Goal: Task Accomplishment & Management: Use online tool/utility

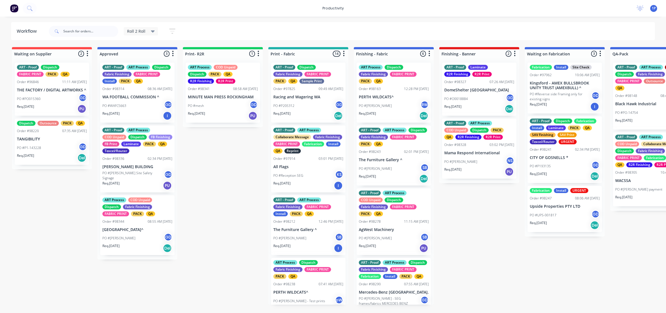
click at [228, 98] on p "MINUTE MAN PRESS ROCKINGHAM" at bounding box center [223, 97] width 70 height 5
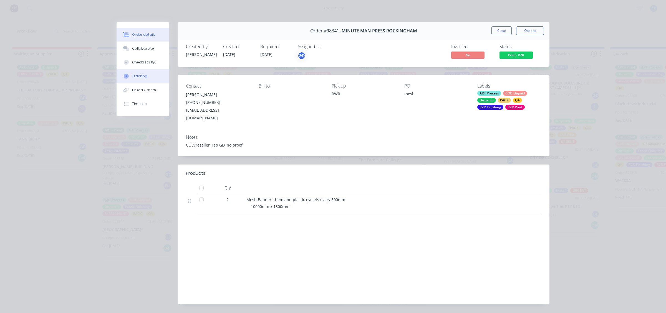
click at [134, 70] on button "Tracking" at bounding box center [142, 76] width 53 height 14
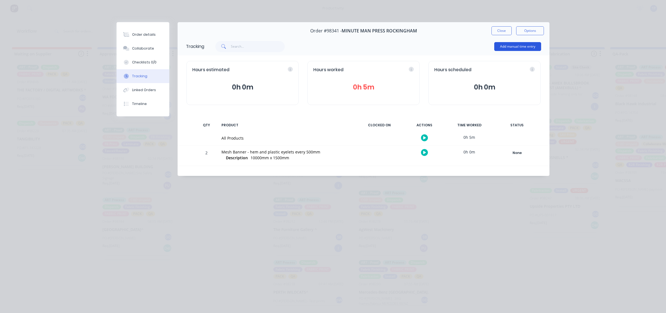
click at [501, 45] on button "Add manual time entry" at bounding box center [517, 46] width 47 height 9
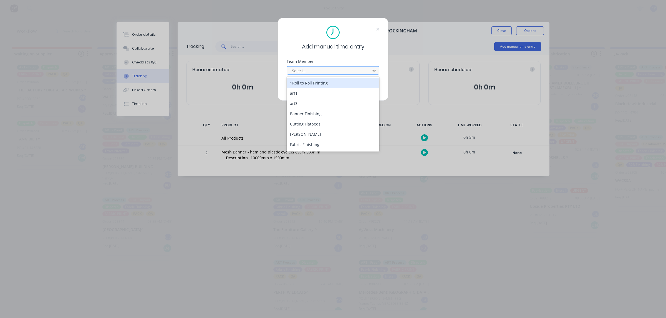
click at [294, 70] on div "Select..." at bounding box center [333, 70] width 93 height 8
click at [295, 70] on div at bounding box center [329, 70] width 76 height 7
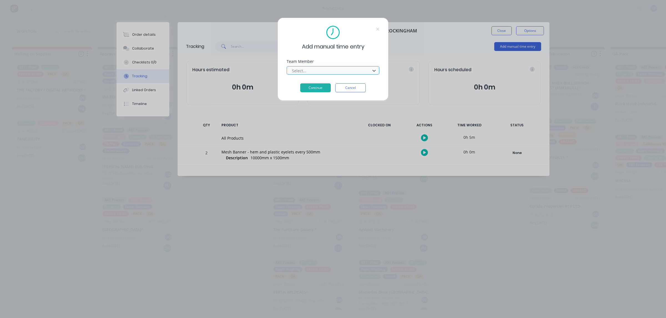
click at [301, 67] on div at bounding box center [329, 70] width 76 height 7
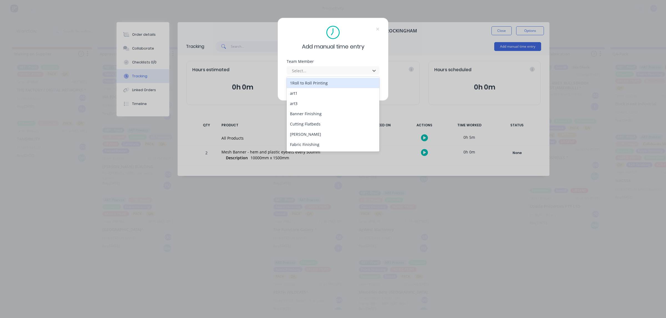
click at [303, 86] on div "1Roll to Roll Printing" at bounding box center [333, 83] width 93 height 10
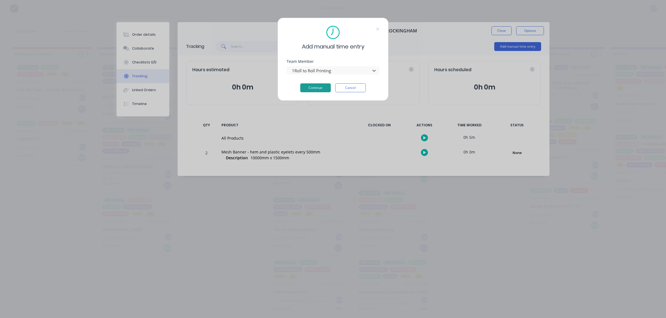
click at [308, 88] on button "Continue" at bounding box center [315, 87] width 31 height 9
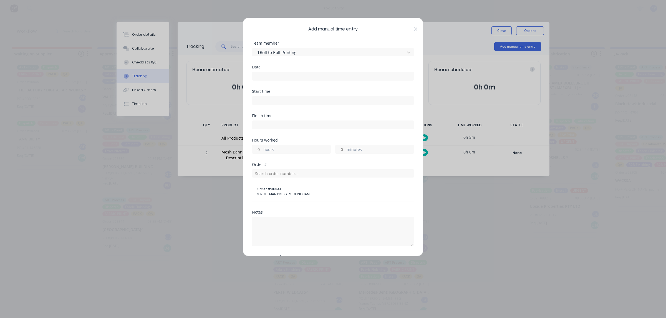
click at [298, 71] on div at bounding box center [333, 75] width 162 height 10
click at [296, 81] on label at bounding box center [333, 76] width 162 height 9
click at [296, 80] on input at bounding box center [332, 76] width 161 height 8
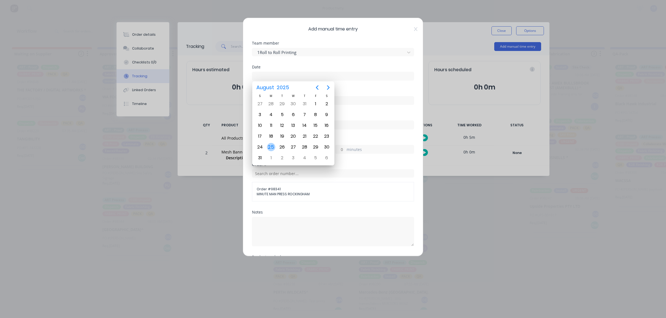
click at [273, 144] on div "25" at bounding box center [271, 147] width 8 height 8
type input "[DATE]"
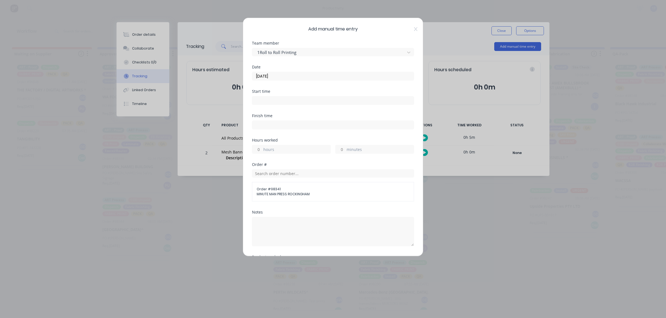
drag, startPoint x: 289, startPoint y: 90, endPoint x: 290, endPoint y: 98, distance: 7.3
click at [290, 90] on div "Start time" at bounding box center [333, 92] width 162 height 4
click at [290, 100] on input at bounding box center [332, 101] width 161 height 8
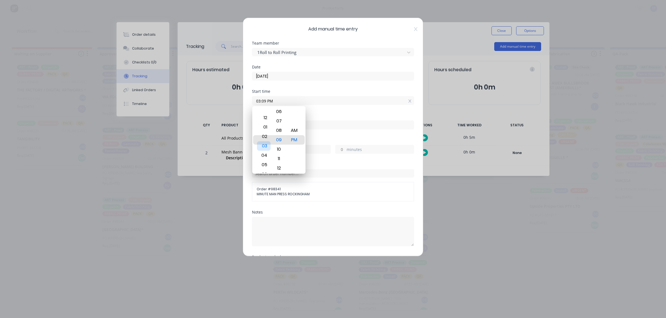
drag, startPoint x: 266, startPoint y: 137, endPoint x: 266, endPoint y: 145, distance: 7.5
click at [266, 145] on div "03" at bounding box center [264, 145] width 14 height 9
drag, startPoint x: 277, startPoint y: 147, endPoint x: 272, endPoint y: 171, distance: 24.4
click at [272, 171] on div "09" at bounding box center [279, 171] width 14 height 9
drag, startPoint x: 281, startPoint y: 126, endPoint x: 281, endPoint y: 173, distance: 46.3
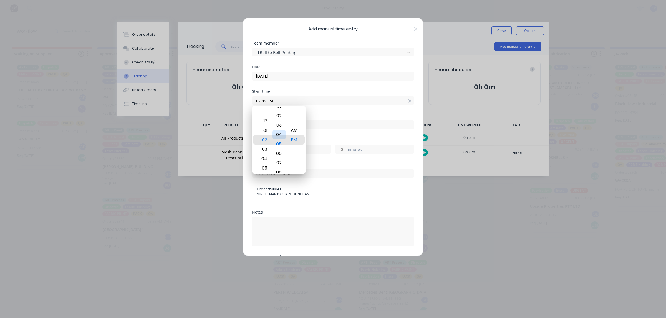
click at [281, 130] on div "03" at bounding box center [279, 125] width 14 height 9
drag, startPoint x: 278, startPoint y: 151, endPoint x: 270, endPoint y: 83, distance: 69.2
click at [275, 94] on body "productivity productivity Workflow Planner Delivery Scheduling Timesheets No ne…" at bounding box center [333, 142] width 666 height 285
drag, startPoint x: 273, startPoint y: 142, endPoint x: 279, endPoint y: 191, distance: 50.1
click at [279, 191] on body "productivity productivity Workflow Planner Delivery Scheduling Timesheets No ne…" at bounding box center [333, 142] width 666 height 285
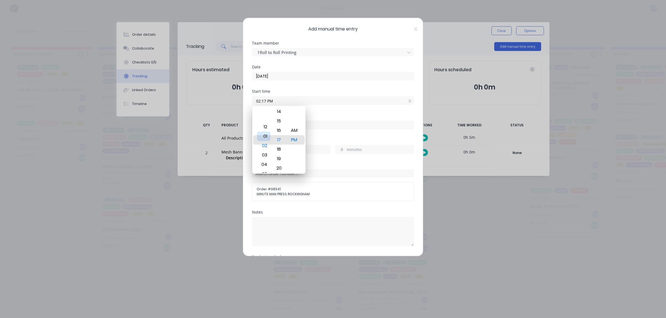
drag, startPoint x: 261, startPoint y: 129, endPoint x: 261, endPoint y: 135, distance: 5.9
click at [261, 135] on div "01" at bounding box center [264, 136] width 14 height 9
drag, startPoint x: 273, startPoint y: 132, endPoint x: 277, endPoint y: 54, distance: 78.3
click at [278, 72] on body "productivity productivity Workflow Planner Delivery Scheduling Timesheets No ne…" at bounding box center [333, 142] width 666 height 285
drag, startPoint x: 279, startPoint y: 153, endPoint x: 291, endPoint y: 121, distance: 34.5
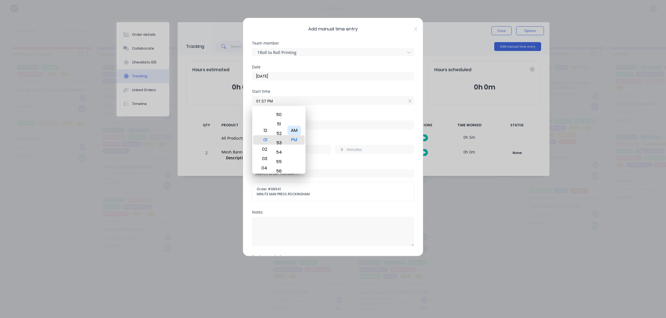
click at [291, 121] on div "12 01 02 03 04 05 06 07 08 09 10 11 12 13 14 15 16 17 18 19 20 21 22 23 24 25 2…" at bounding box center [278, 140] width 53 height 68
type input "01:53 PM"
drag, startPoint x: 261, startPoint y: 132, endPoint x: 267, endPoint y: 128, distance: 6.5
click at [262, 132] on div "Finish time" at bounding box center [333, 126] width 162 height 24
click at [269, 126] on input at bounding box center [332, 125] width 161 height 8
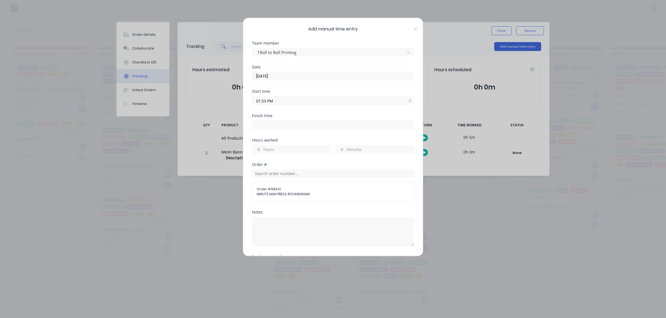
type input "03:09 PM"
type input "1"
type input "16"
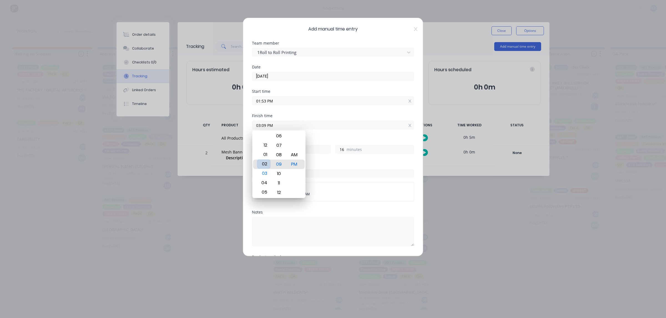
click at [268, 160] on div "02" at bounding box center [264, 163] width 14 height 9
type input "02:09 PM"
type input "0"
drag, startPoint x: 275, startPoint y: 179, endPoint x: 272, endPoint y: 96, distance: 83.8
click at [275, 98] on body "productivity productivity Workflow Planner Delivery Scheduling Timesheets No ne…" at bounding box center [333, 142] width 666 height 285
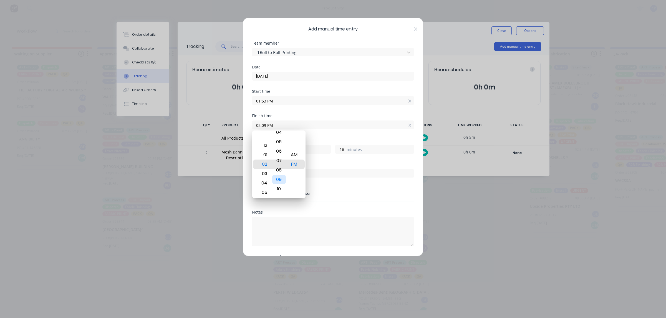
type input "02:25 PM"
type input "32"
drag, startPoint x: 278, startPoint y: 159, endPoint x: 280, endPoint y: 137, distance: 21.7
click at [280, 137] on div "24" at bounding box center [279, 140] width 14 height 9
type input "02:29 PM"
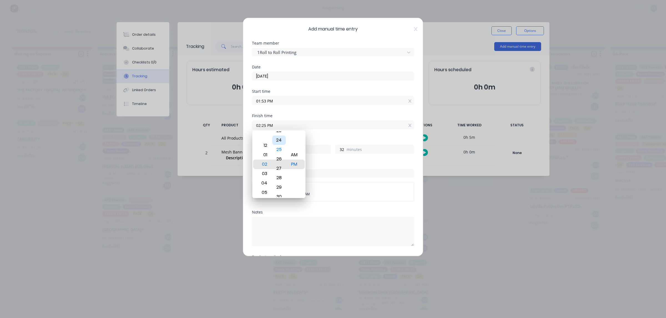
type input "36"
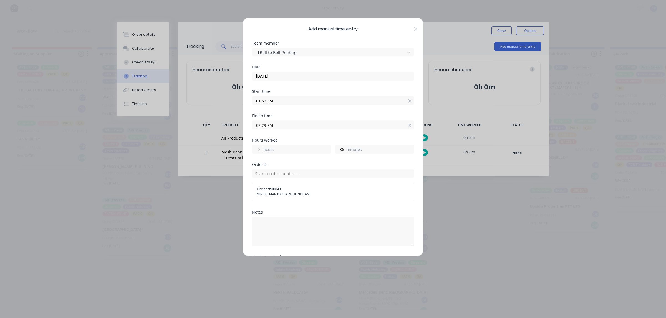
click at [296, 298] on button "Add manual time entry" at bounding box center [319, 302] width 47 height 9
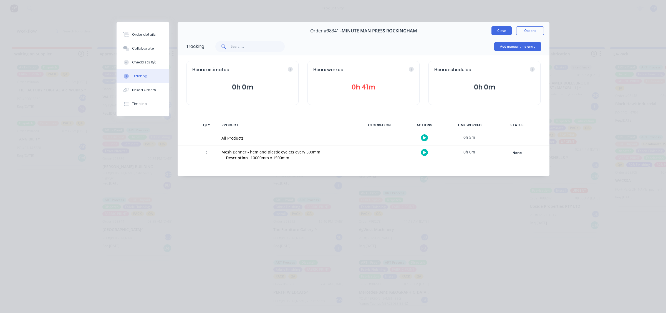
drag, startPoint x: 495, startPoint y: 36, endPoint x: 507, endPoint y: 29, distance: 13.7
click at [504, 31] on div "Order #98341 - MINUTE MAN PRESS ROCKINGHAM Close Options" at bounding box center [364, 30] width 372 height 17
click at [507, 30] on button "Close" at bounding box center [501, 30] width 20 height 9
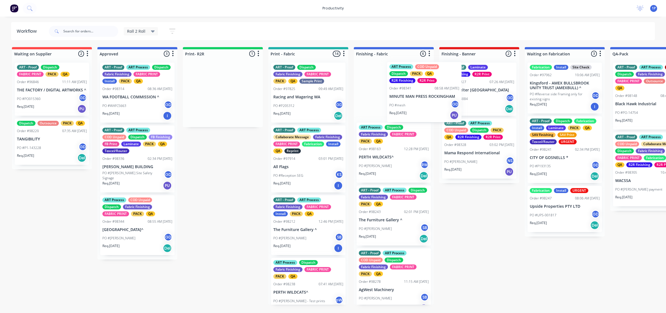
drag, startPoint x: 239, startPoint y: 109, endPoint x: 491, endPoint y: 101, distance: 252.5
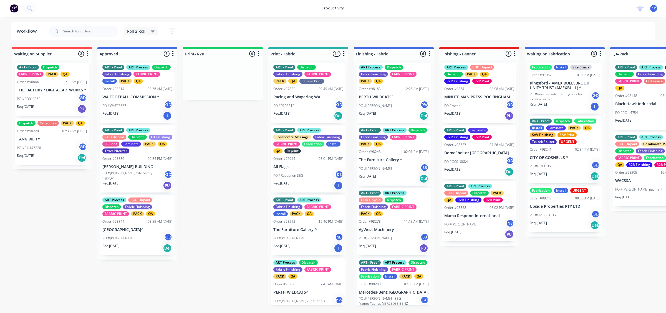
scroll to position [69, 0]
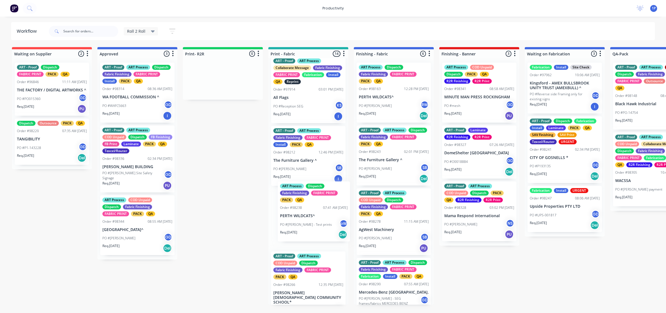
drag, startPoint x: 318, startPoint y: 196, endPoint x: 323, endPoint y: 181, distance: 16.3
click at [327, 181] on div "ART - Proof Dispatch Fabric Finishing FABRIC PRINT PACK QA Sample Print Order #…" at bounding box center [308, 181] width 80 height 247
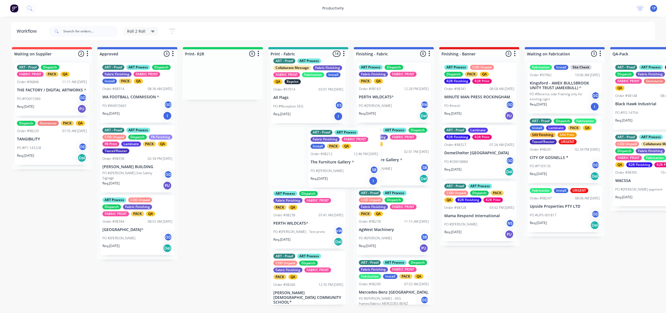
drag, startPoint x: 319, startPoint y: 174, endPoint x: 391, endPoint y: 160, distance: 73.2
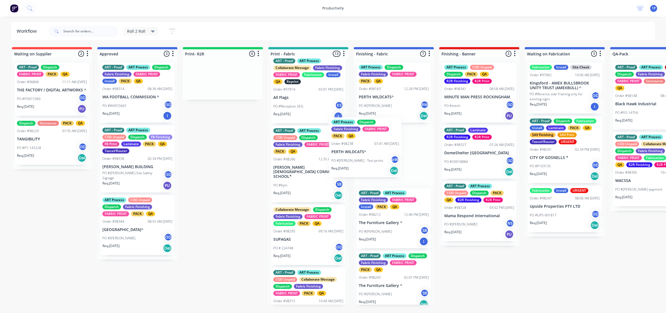
drag, startPoint x: 312, startPoint y: 179, endPoint x: 372, endPoint y: 163, distance: 62.2
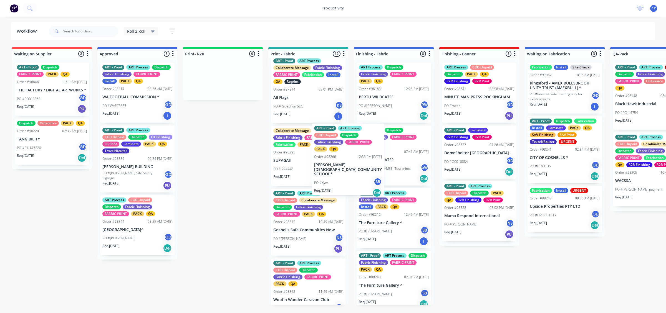
drag, startPoint x: 321, startPoint y: 176, endPoint x: 388, endPoint y: 160, distance: 68.5
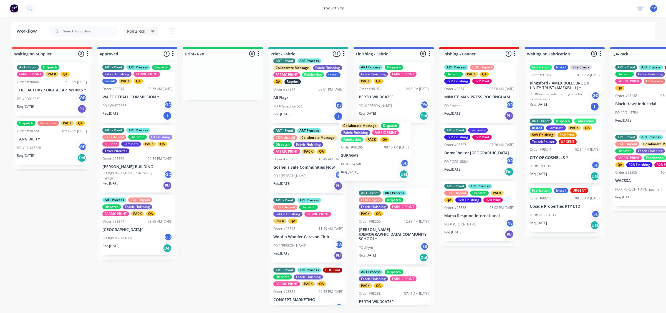
drag, startPoint x: 312, startPoint y: 178, endPoint x: 390, endPoint y: 165, distance: 78.7
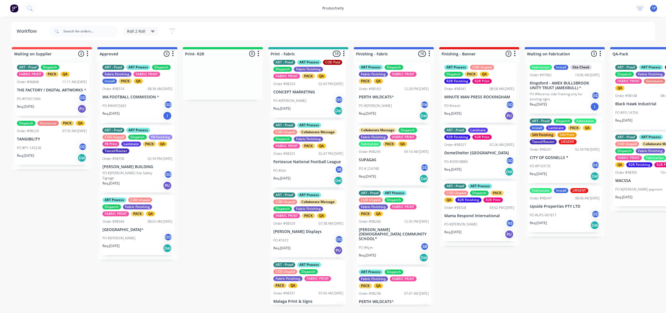
scroll to position [243, 0]
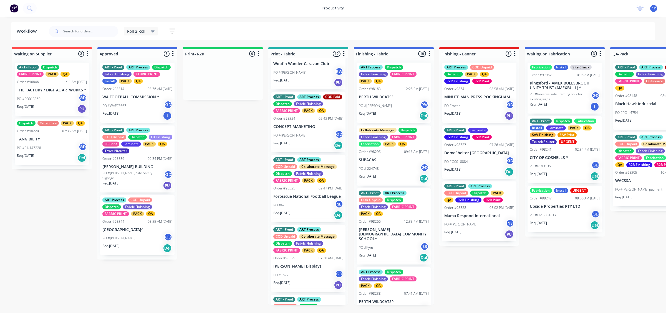
click at [320, 150] on div "Req. [DATE] Del" at bounding box center [308, 145] width 70 height 9
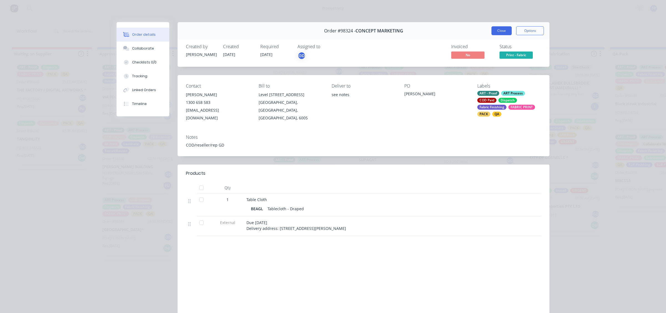
click at [500, 29] on button "Close" at bounding box center [501, 30] width 20 height 9
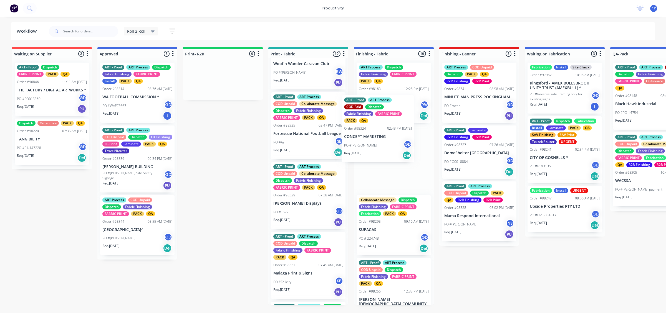
drag, startPoint x: 310, startPoint y: 157, endPoint x: 385, endPoint y: 152, distance: 75.6
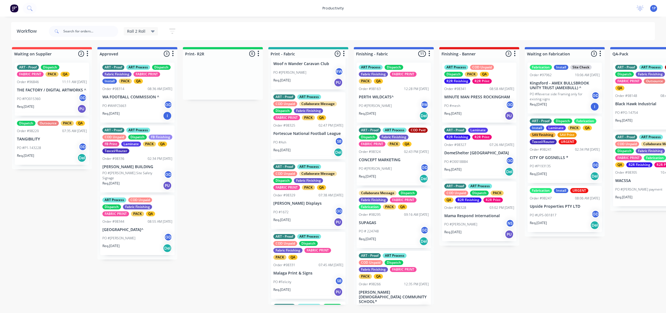
scroll to position [277, 0]
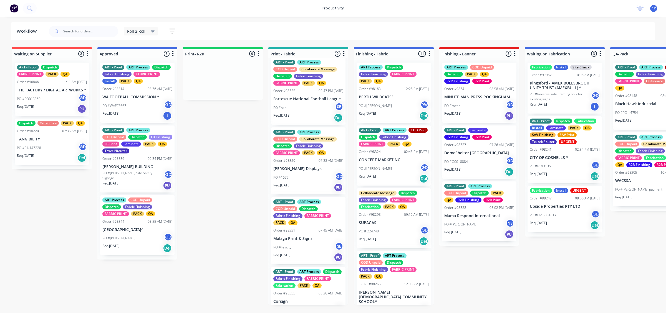
click at [314, 183] on div "PO #1672 GD" at bounding box center [308, 178] width 70 height 11
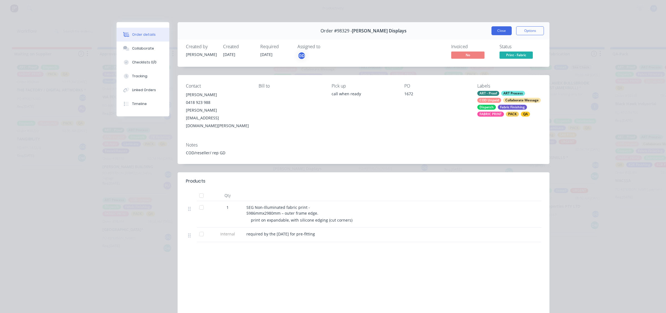
click at [501, 27] on button "Close" at bounding box center [501, 30] width 20 height 9
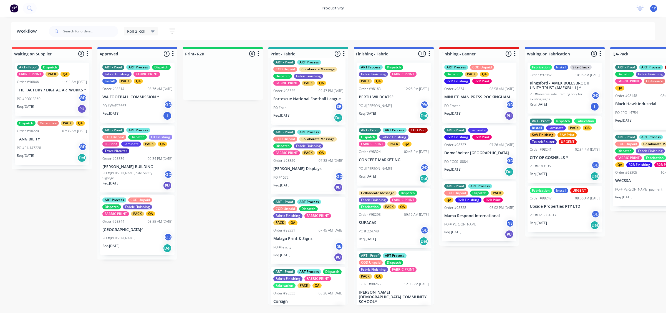
scroll to position [347, 0]
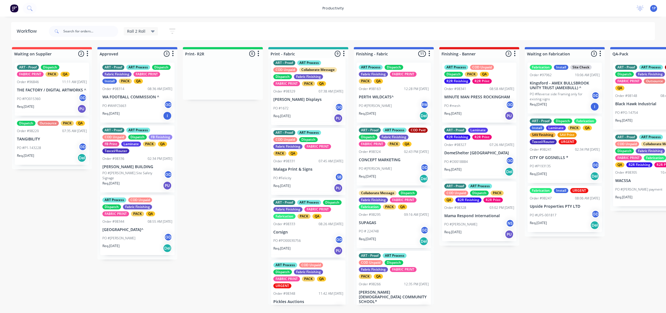
click at [318, 193] on div "Req. [DATE] PU" at bounding box center [308, 188] width 70 height 9
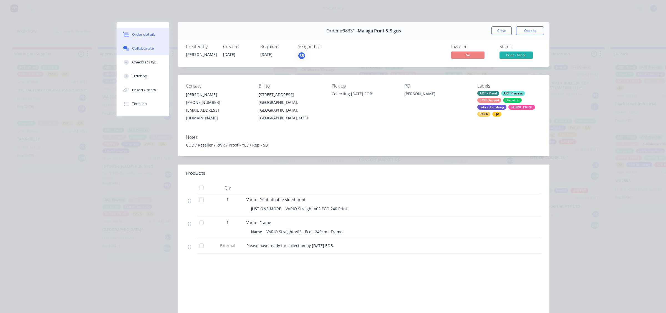
click at [123, 50] on icon at bounding box center [126, 48] width 6 height 5
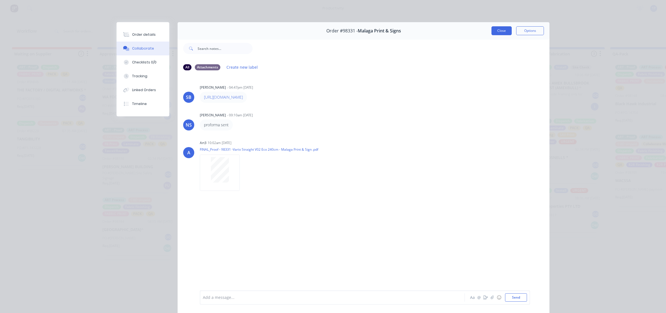
click at [501, 32] on button "Close" at bounding box center [501, 30] width 20 height 9
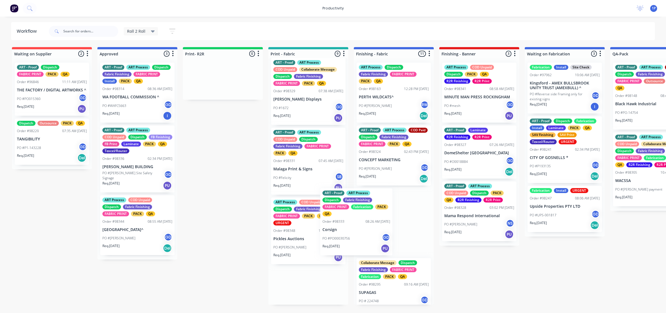
drag, startPoint x: 318, startPoint y: 250, endPoint x: 402, endPoint y: 224, distance: 88.8
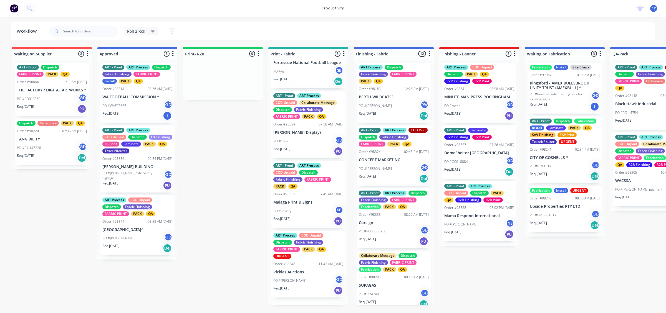
scroll to position [312, 0]
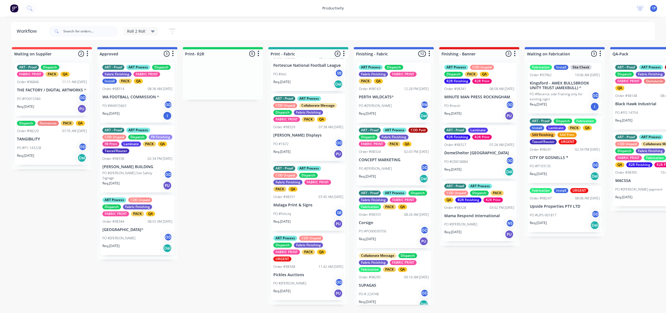
click at [318, 287] on div "PO #[PERSON_NAME] GD" at bounding box center [308, 283] width 70 height 11
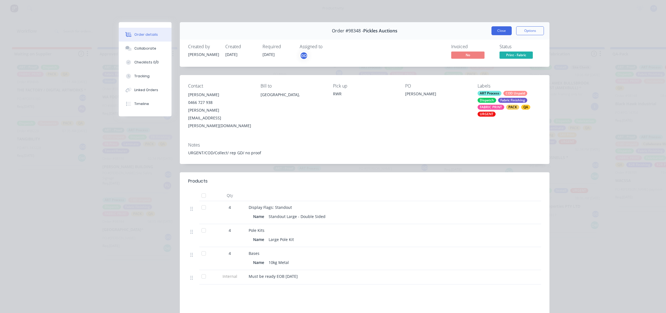
click at [496, 32] on button "Close" at bounding box center [501, 30] width 20 height 9
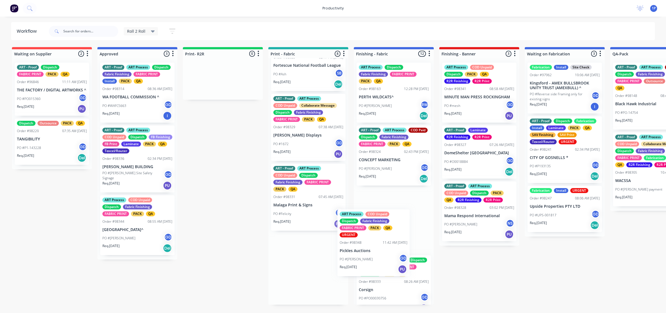
scroll to position [1, 0]
drag, startPoint x: 313, startPoint y: 284, endPoint x: 389, endPoint y: 253, distance: 82.1
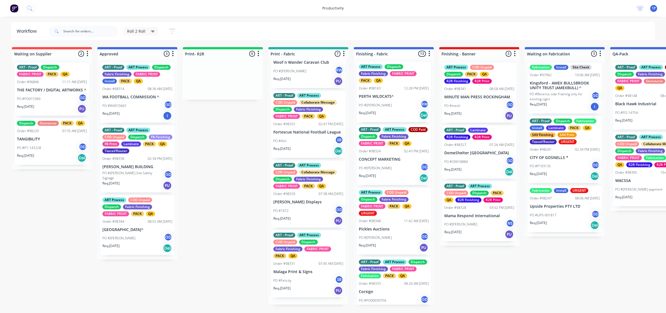
scroll to position [243, 0]
